Goal: Task Accomplishment & Management: Manage account settings

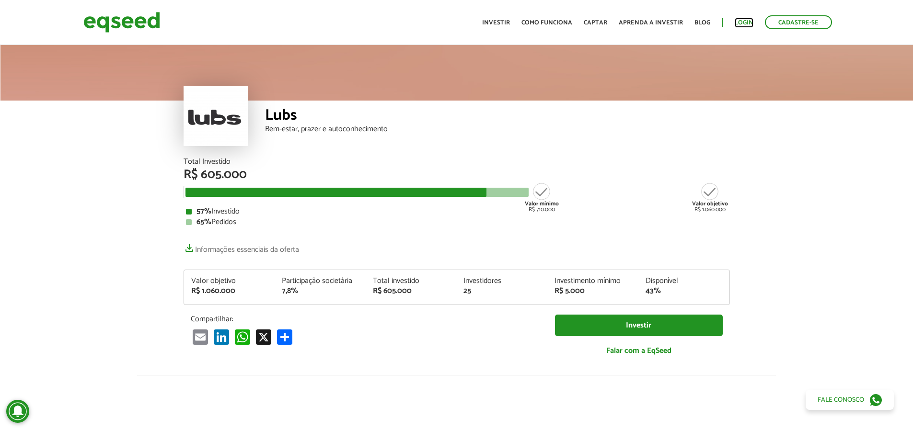
click at [741, 21] on link "Login" at bounding box center [743, 23] width 19 height 6
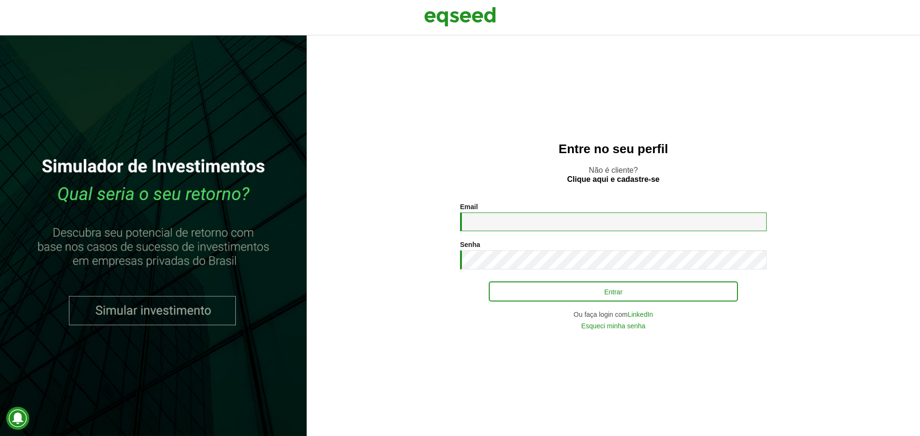
type input "**********"
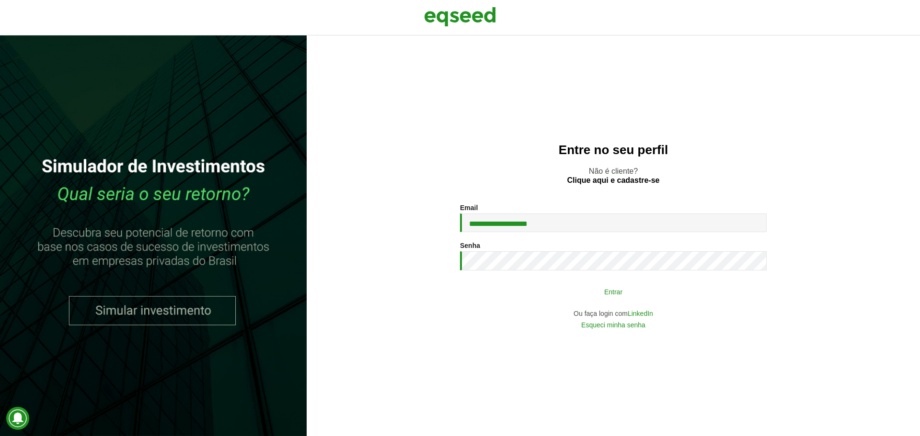
click at [605, 300] on button "Entrar" at bounding box center [613, 292] width 249 height 18
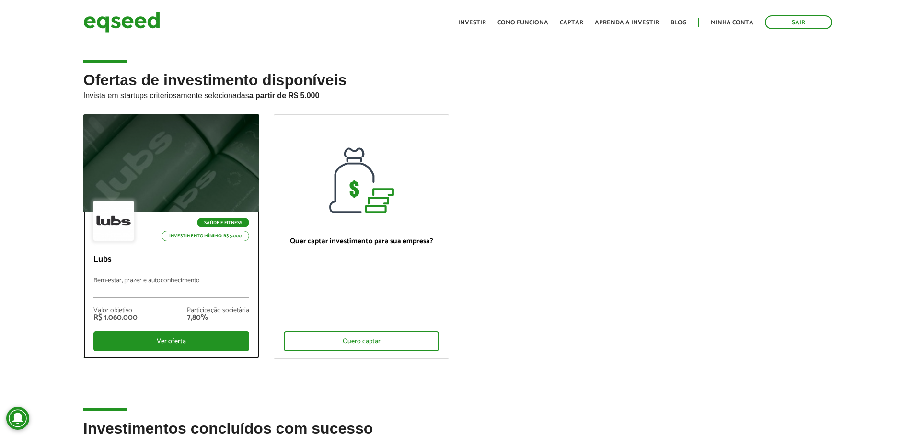
click at [185, 162] on div at bounding box center [171, 164] width 211 height 118
